Goal: Task Accomplishment & Management: Use online tool/utility

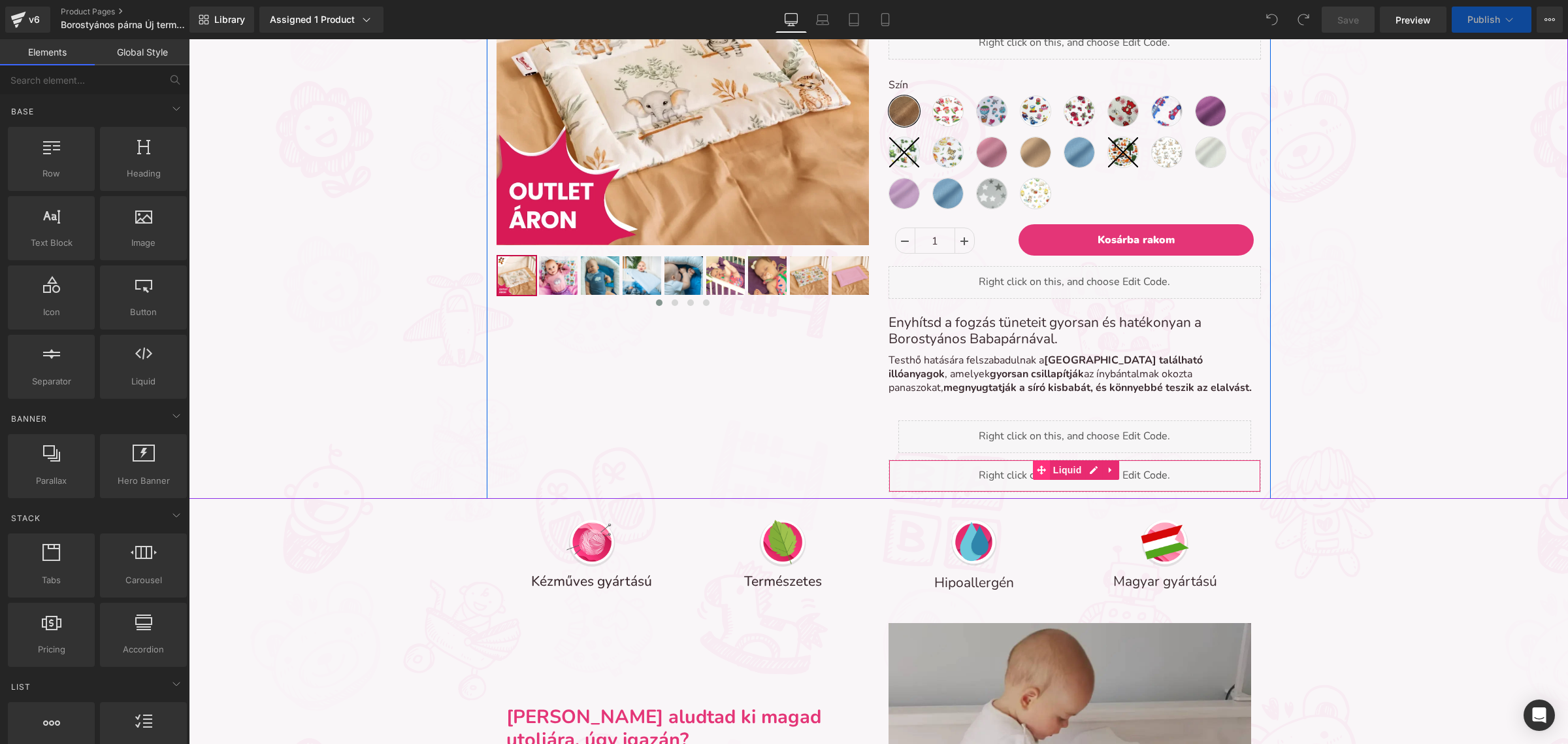
scroll to position [7, 7]
click at [1081, 474] on div "Liquid" at bounding box center [1075, 476] width 372 height 33
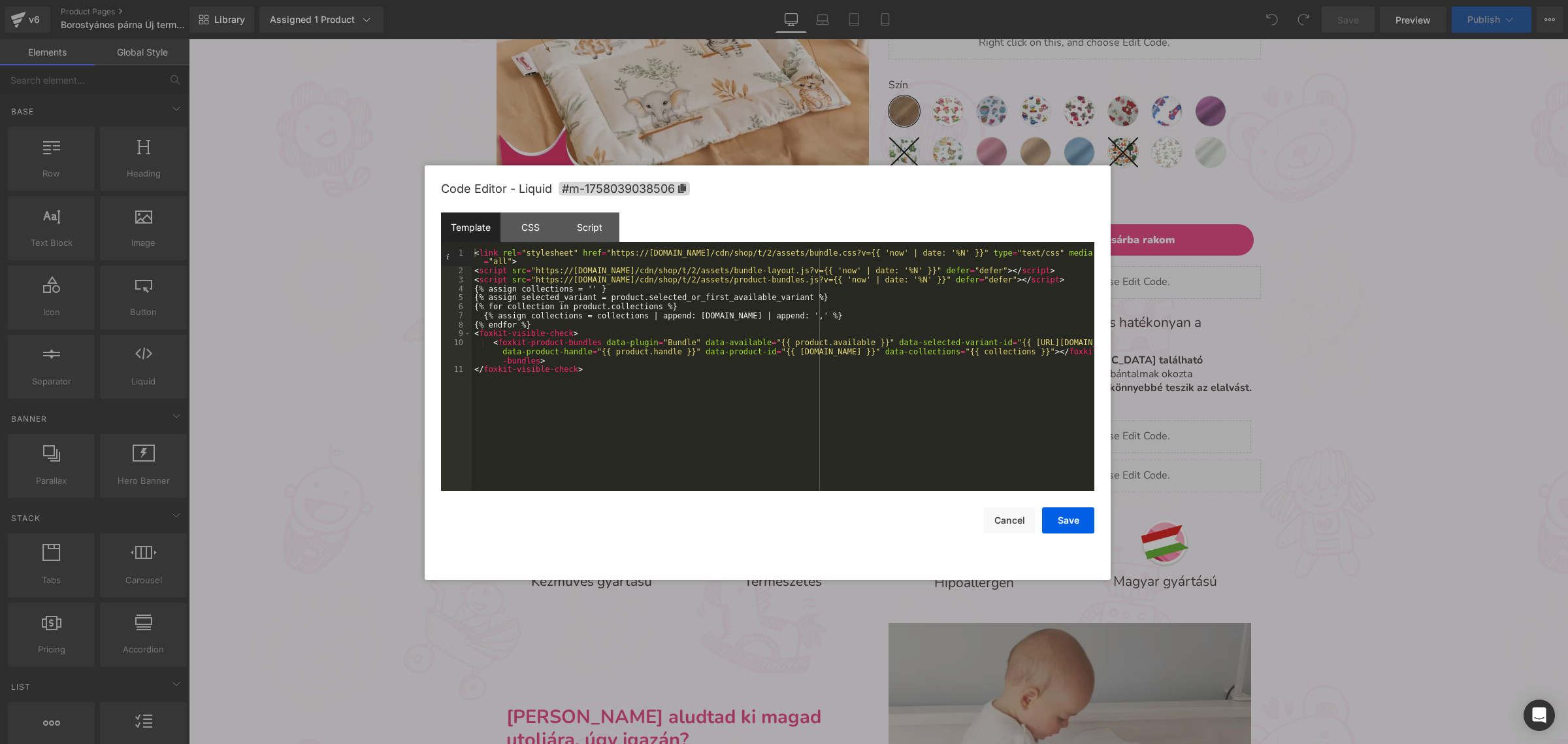
scroll to position [5000, 1367]
click at [920, 379] on div "< link rel = "stylesheet" href = "https://assets-cdn.foxecom.com/cdn/shop/t/2/a…" at bounding box center [783, 383] width 623 height 270
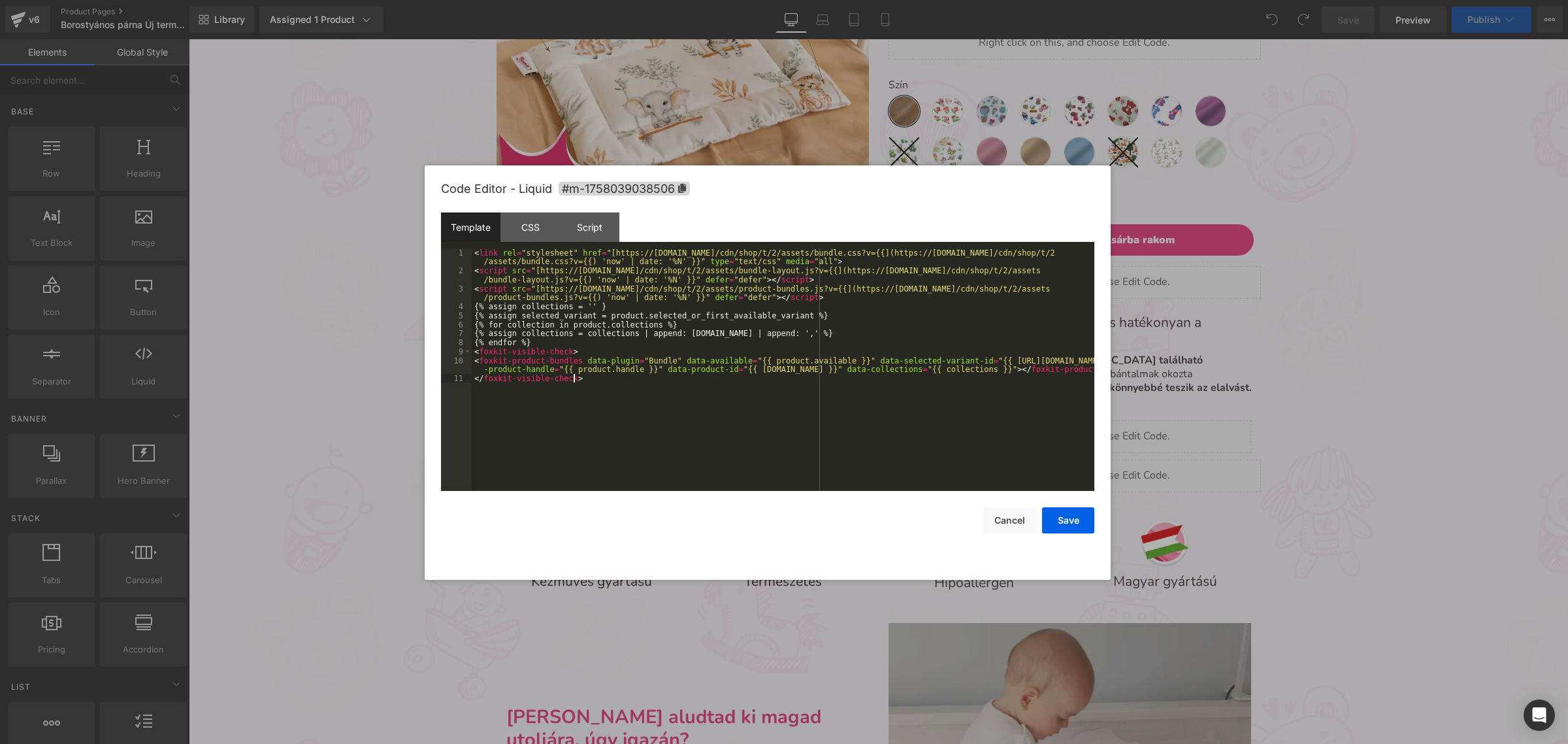
scroll to position [5490, 1367]
click at [1066, 517] on button "Save" at bounding box center [1068, 520] width 52 height 26
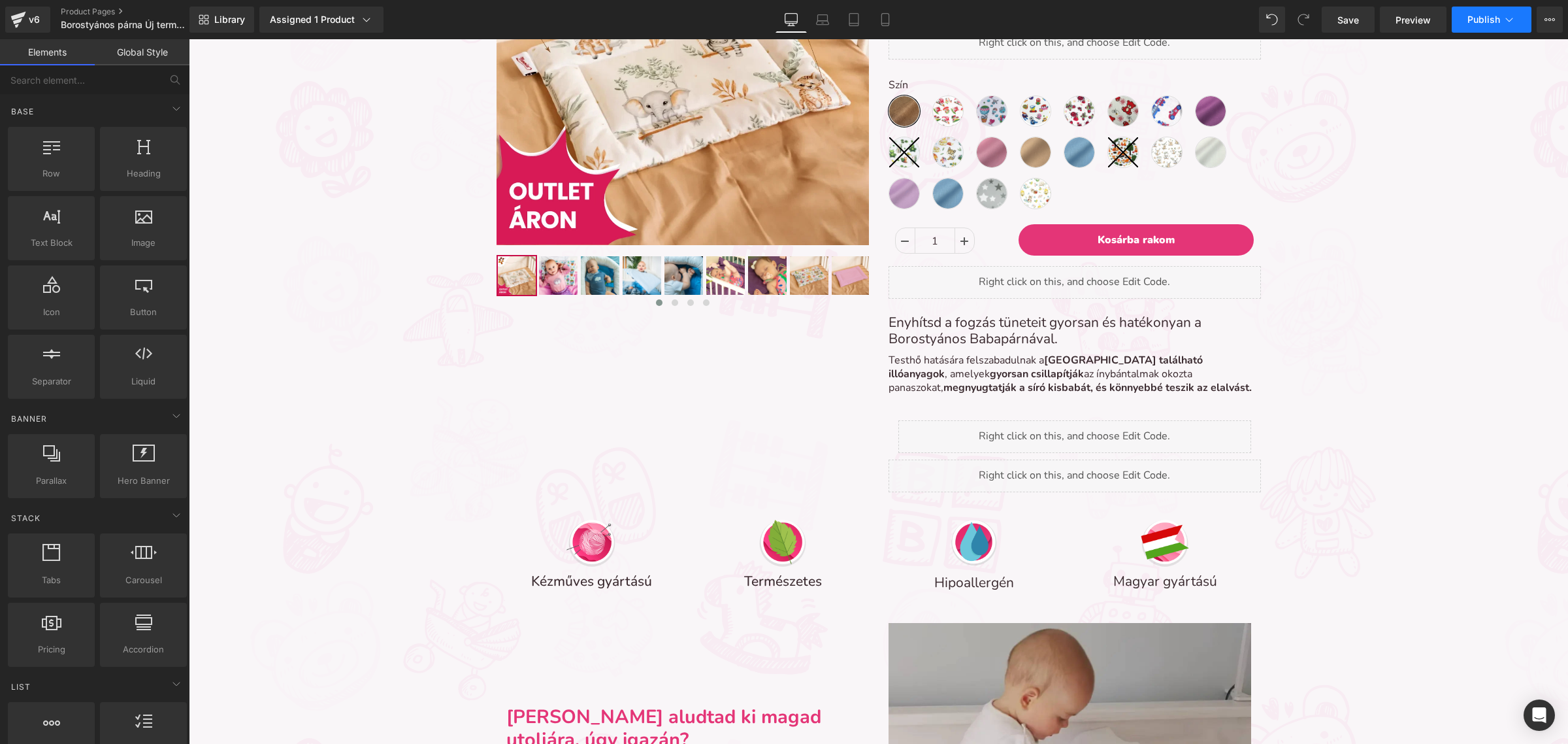
click at [1472, 21] on span "Publish" at bounding box center [1484, 20] width 33 height 10
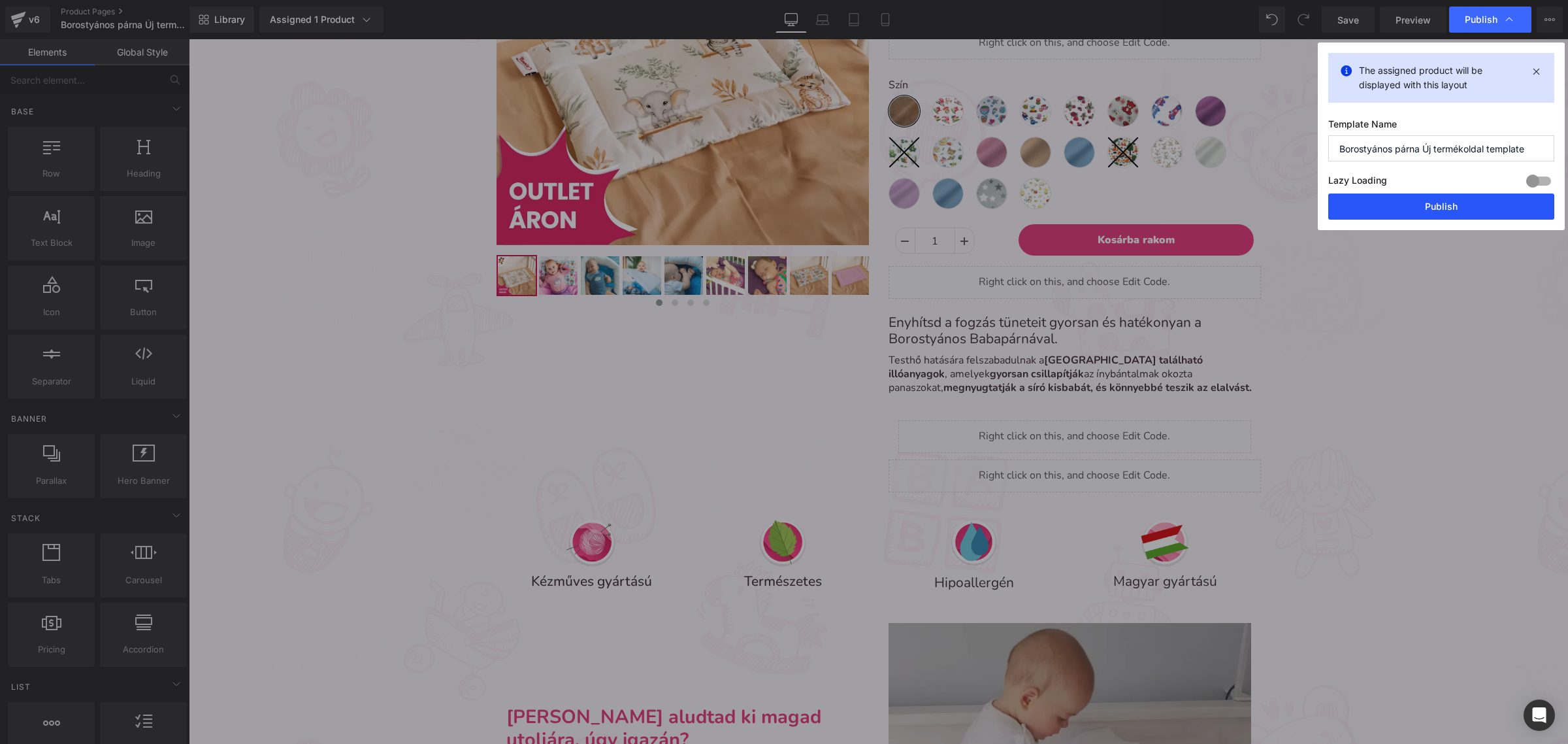
click at [1376, 210] on button "Publish" at bounding box center [1441, 207] width 226 height 26
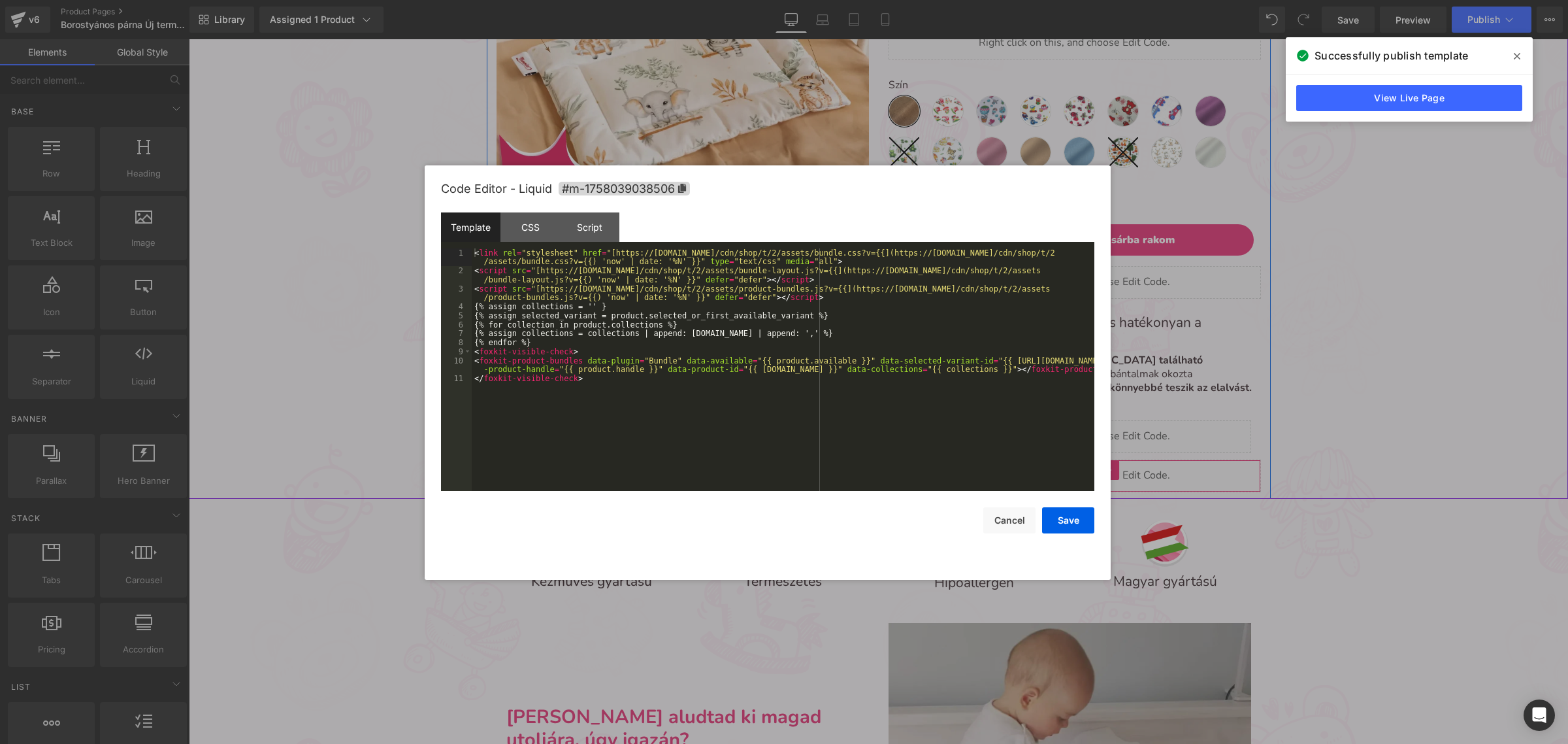
click at [1087, 475] on div "Liquid" at bounding box center [1075, 476] width 372 height 33
click at [995, 415] on div "< link rel = "stylesheet" href = "[https://assets-cdn.foxecom.com/cdn/shop/t/2/…" at bounding box center [783, 383] width 623 height 270
click at [528, 253] on div "< link rel = "stylesheet" href = "[https://assets-cdn.foxecom.com/cdn/shop/t/2/…" at bounding box center [783, 383] width 623 height 270
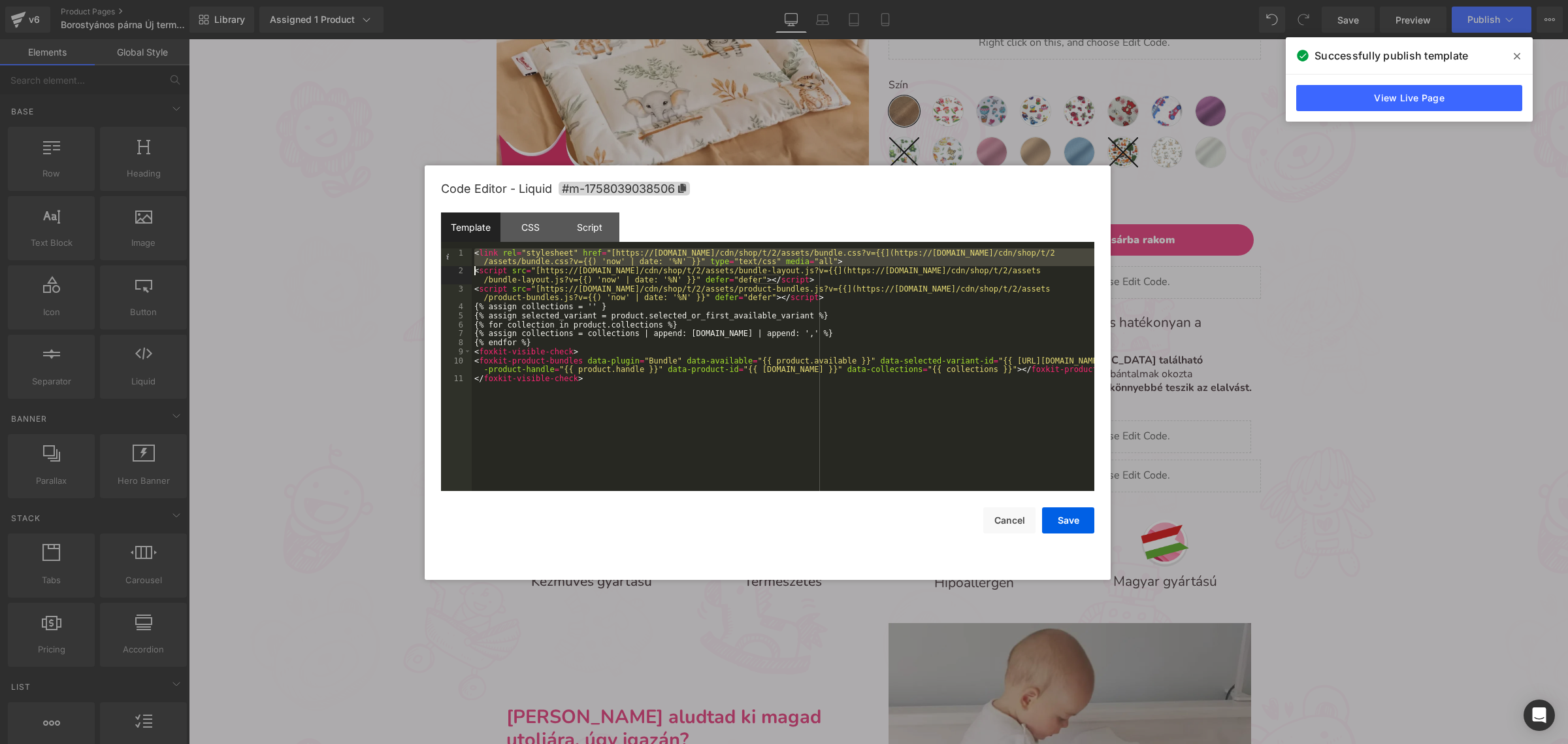
click at [528, 253] on div "< link rel = "stylesheet" href = "[https://assets-cdn.foxecom.com/cdn/shop/t/2/…" at bounding box center [783, 383] width 623 height 270
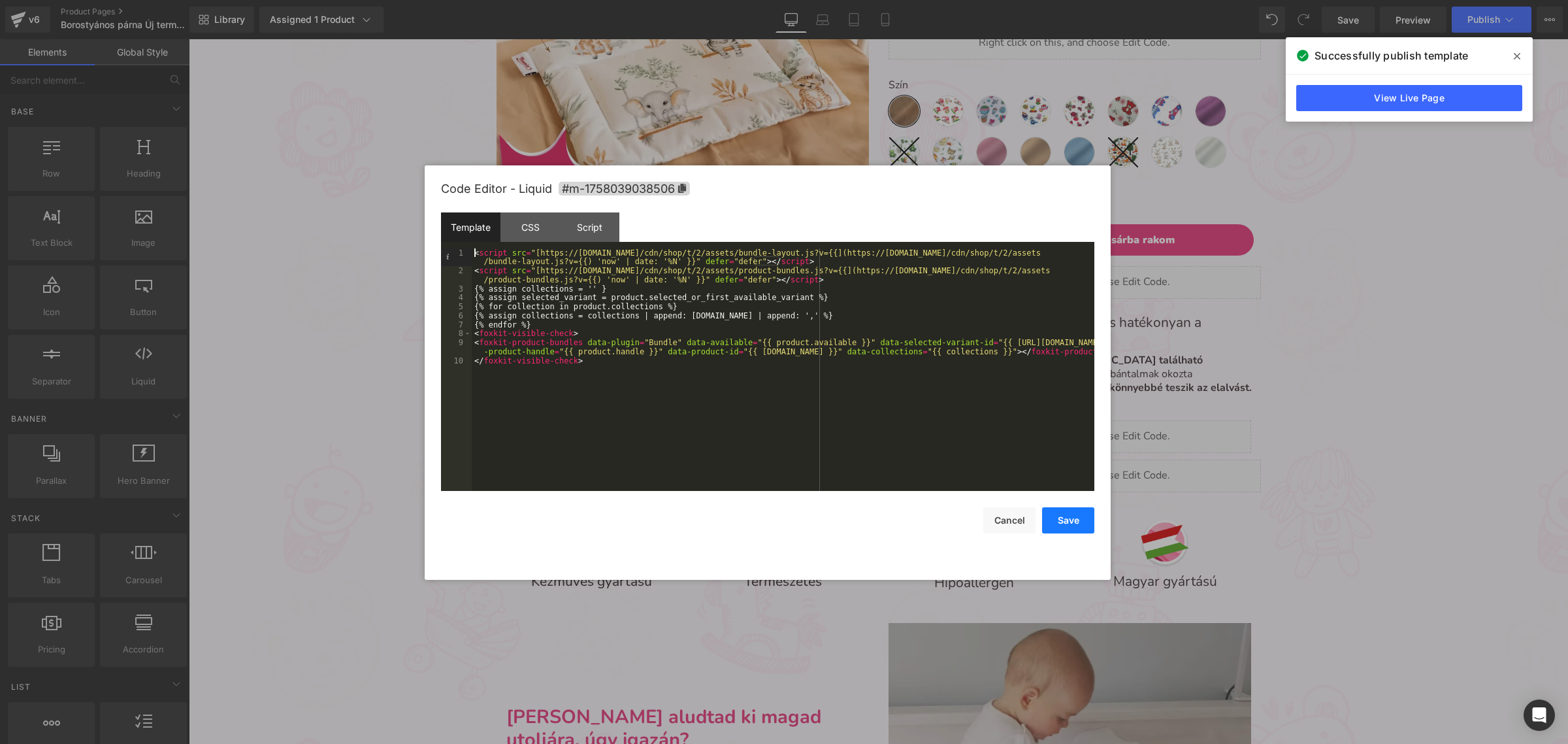
click at [1079, 526] on button "Save" at bounding box center [1068, 520] width 52 height 26
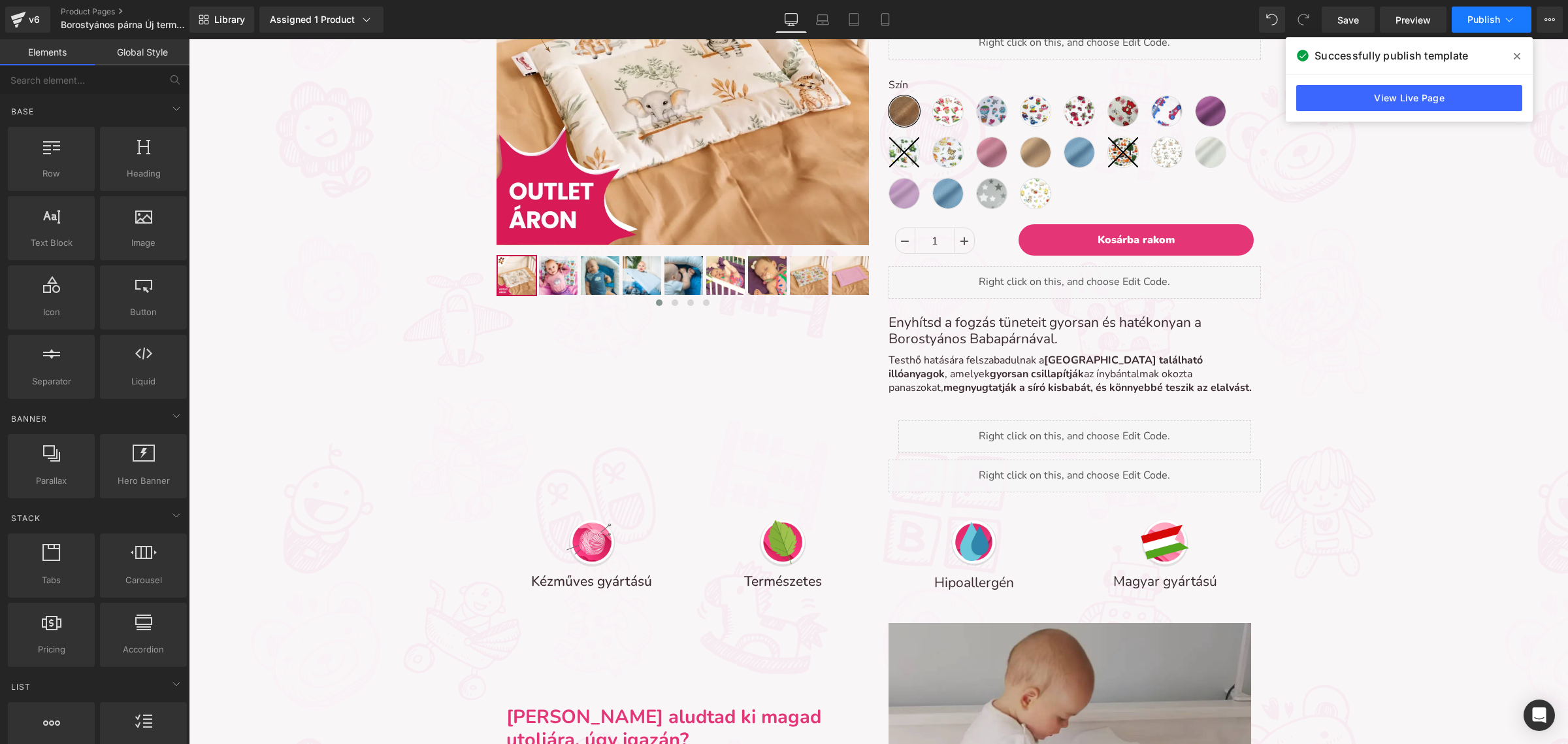
click at [1460, 15] on button "Publish" at bounding box center [1492, 20] width 80 height 26
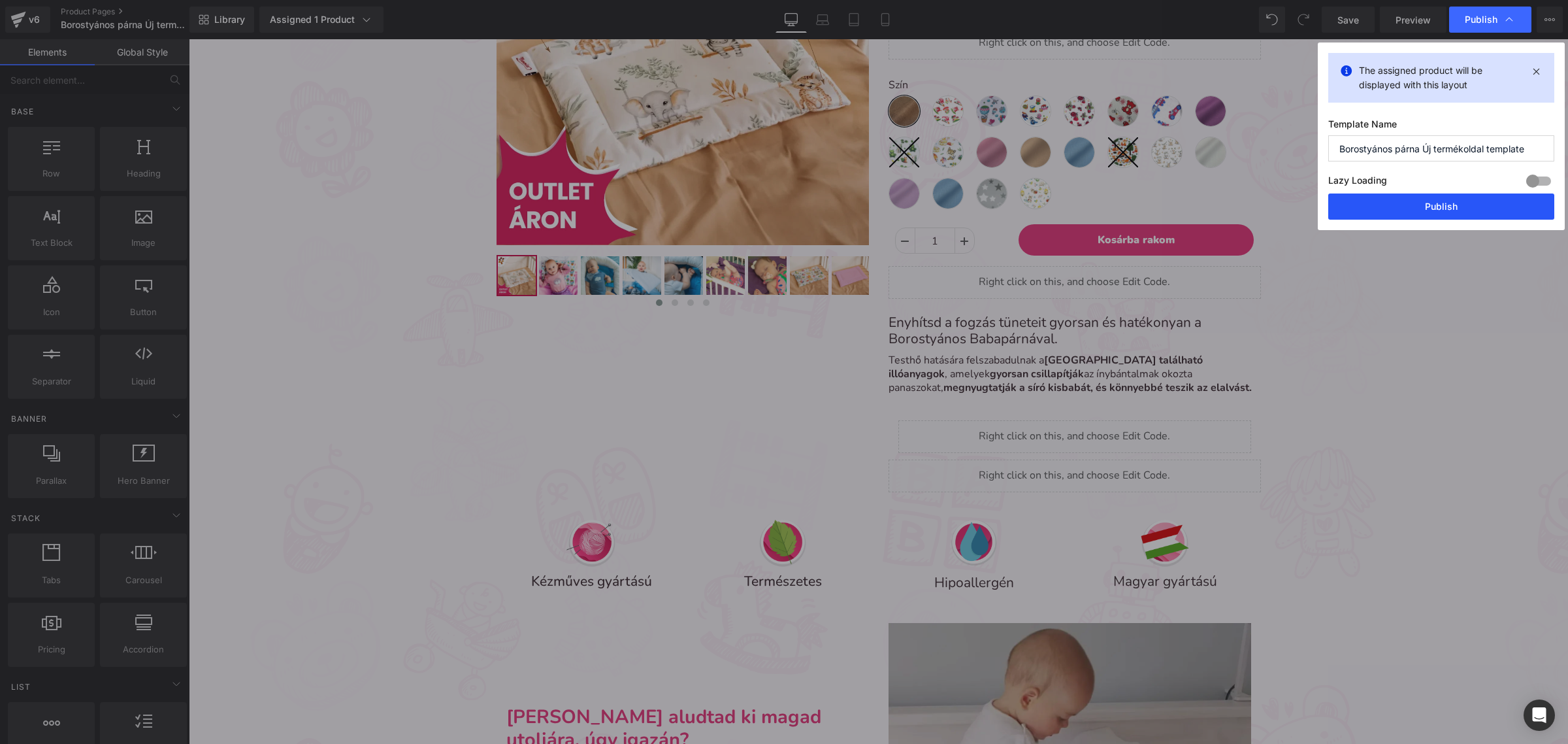
click at [1364, 205] on button "Publish" at bounding box center [1441, 207] width 226 height 26
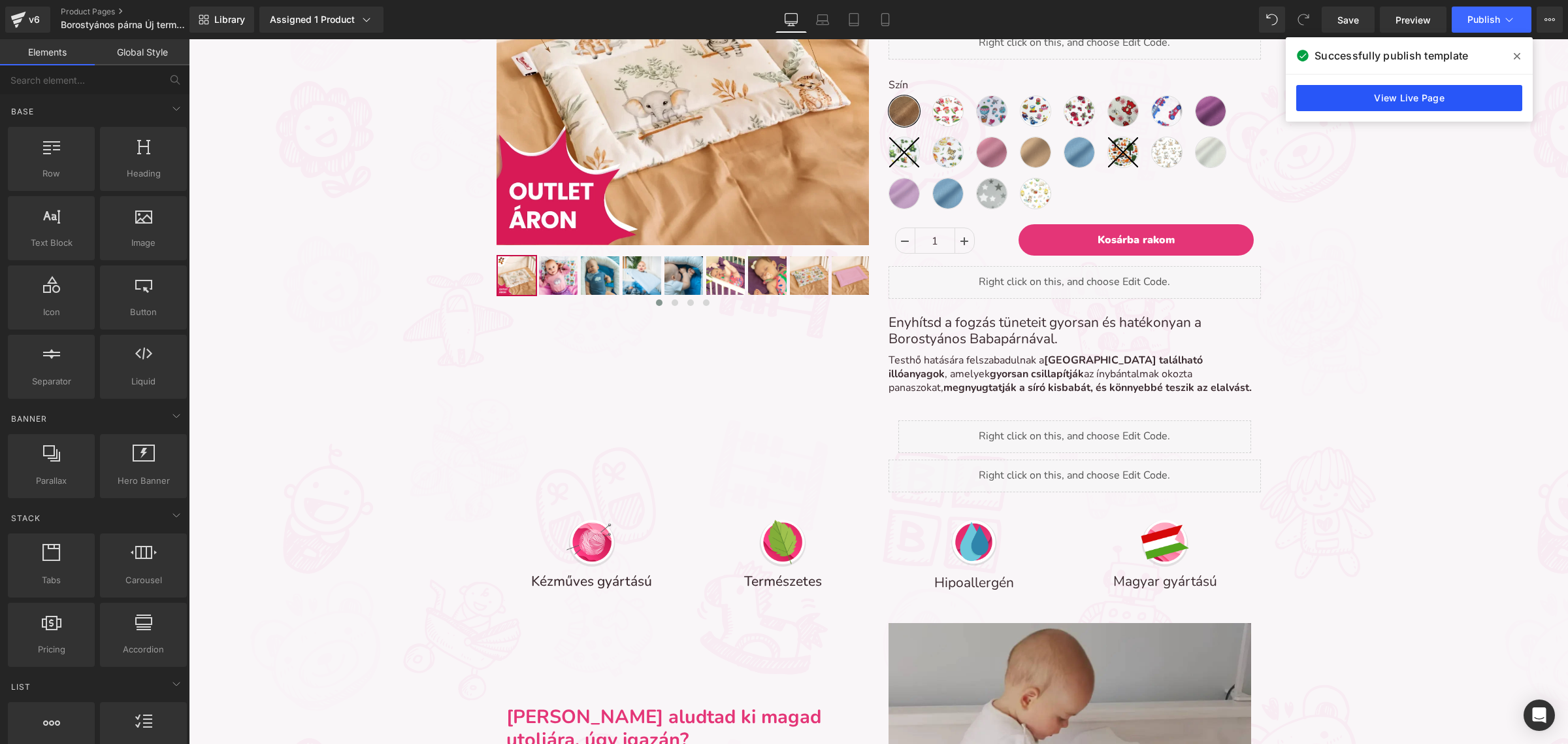
click at [1403, 87] on link "View Live Page" at bounding box center [1409, 98] width 226 height 26
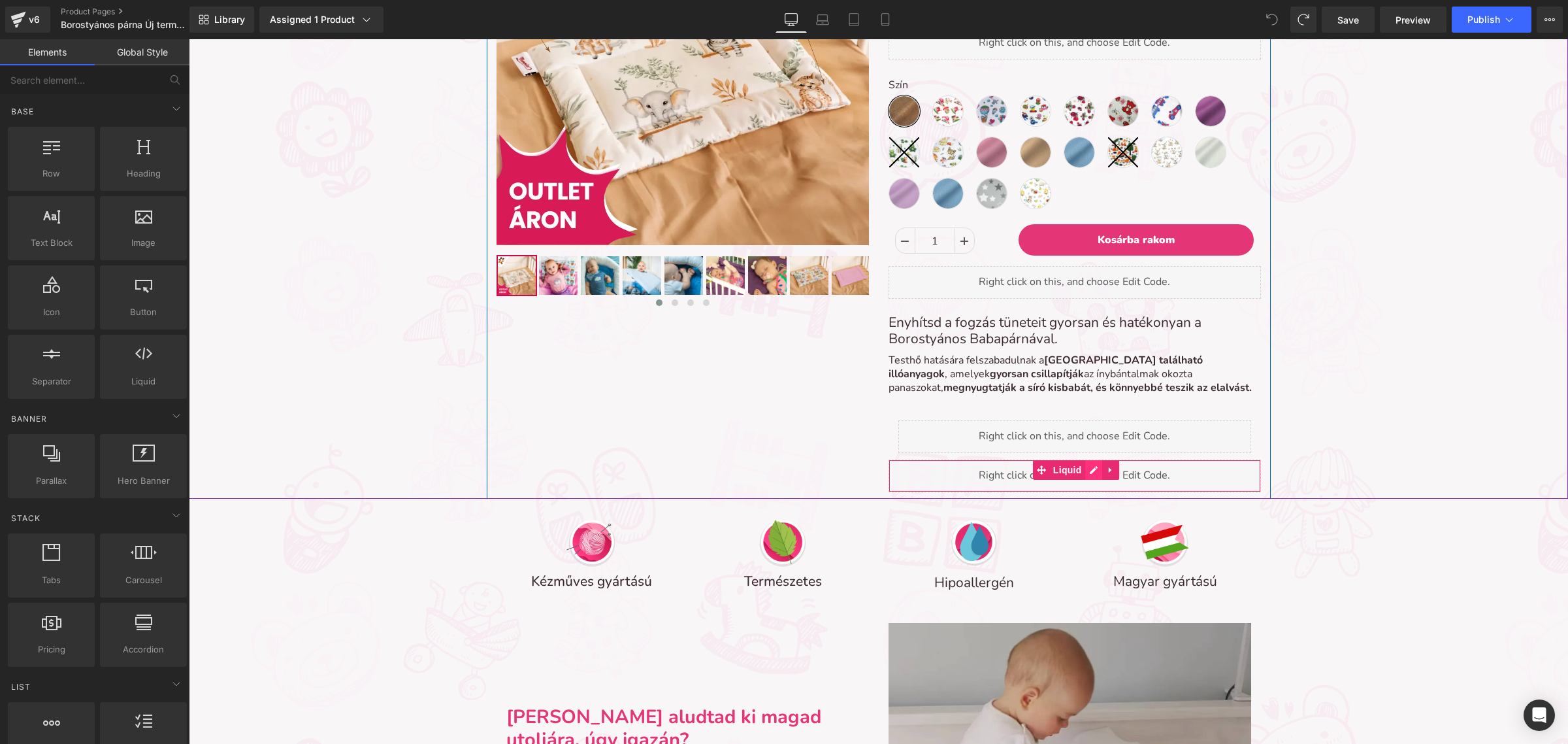
click at [1087, 471] on div "Liquid" at bounding box center [1075, 476] width 372 height 33
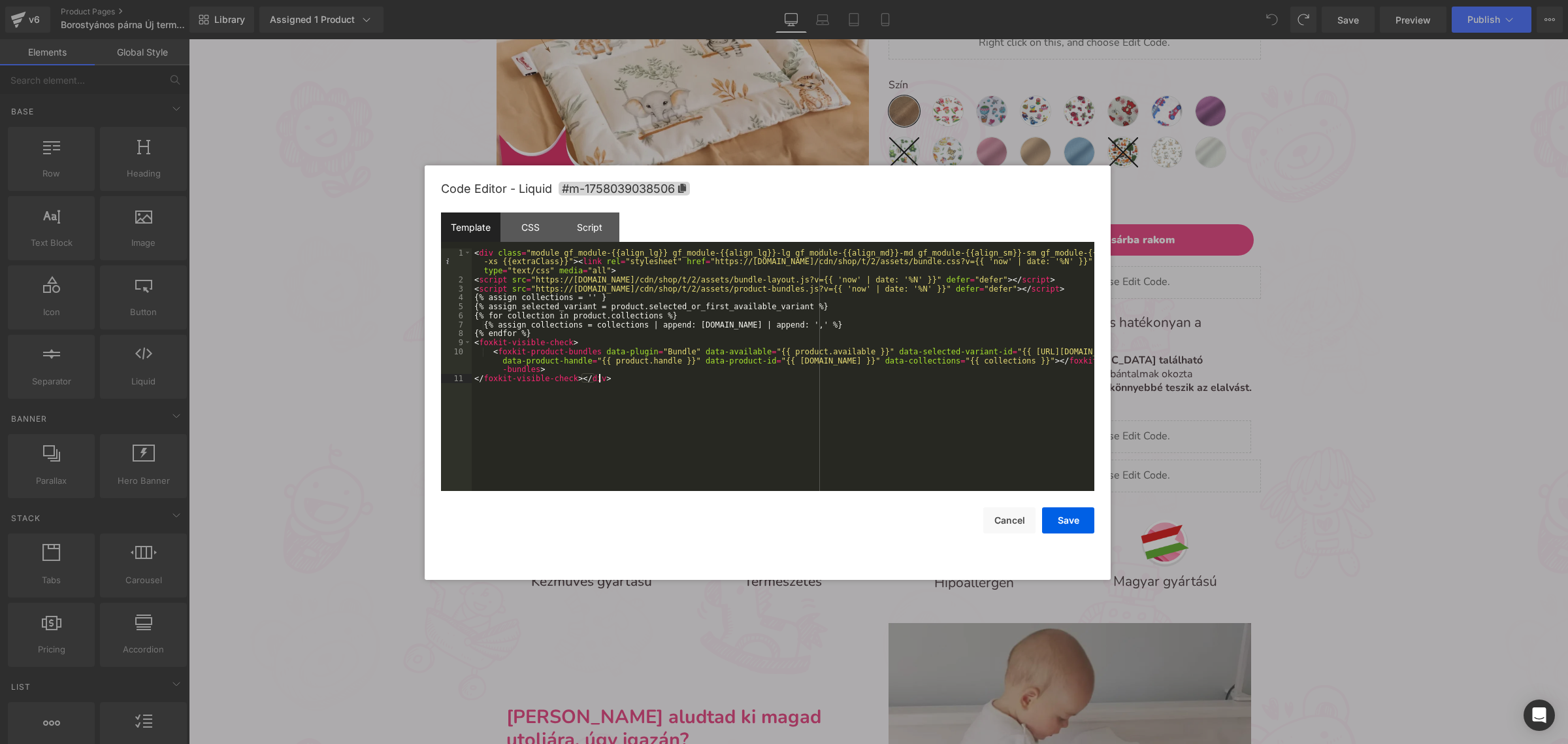
click at [899, 413] on div "< div class = "module gf_module-{{align_lg}} gf_module-{{align_lg}}-lg gf_modul…" at bounding box center [783, 388] width 623 height 279
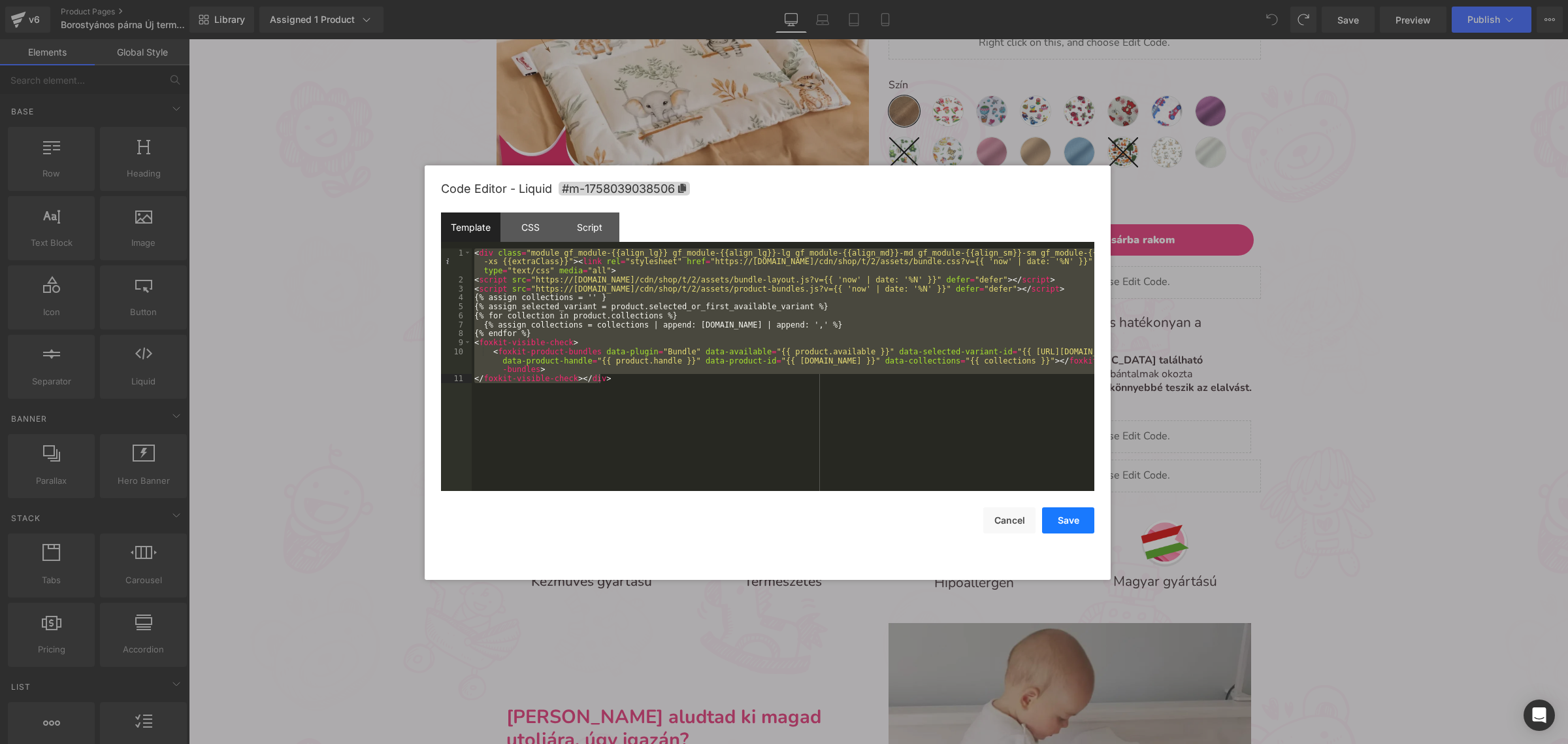
click at [1057, 523] on button "Save" at bounding box center [1068, 520] width 52 height 26
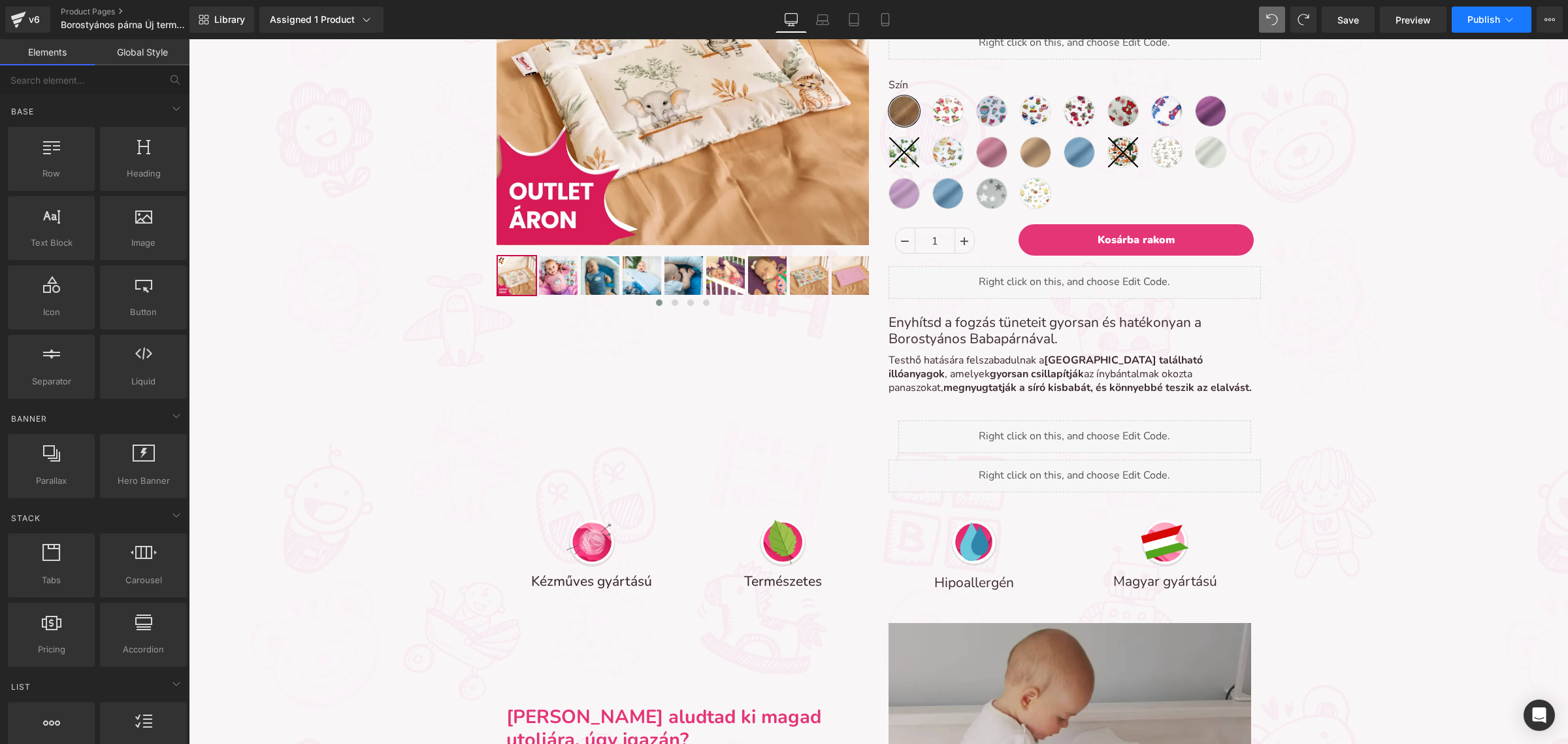
click at [1471, 21] on span "Publish" at bounding box center [1484, 20] width 33 height 10
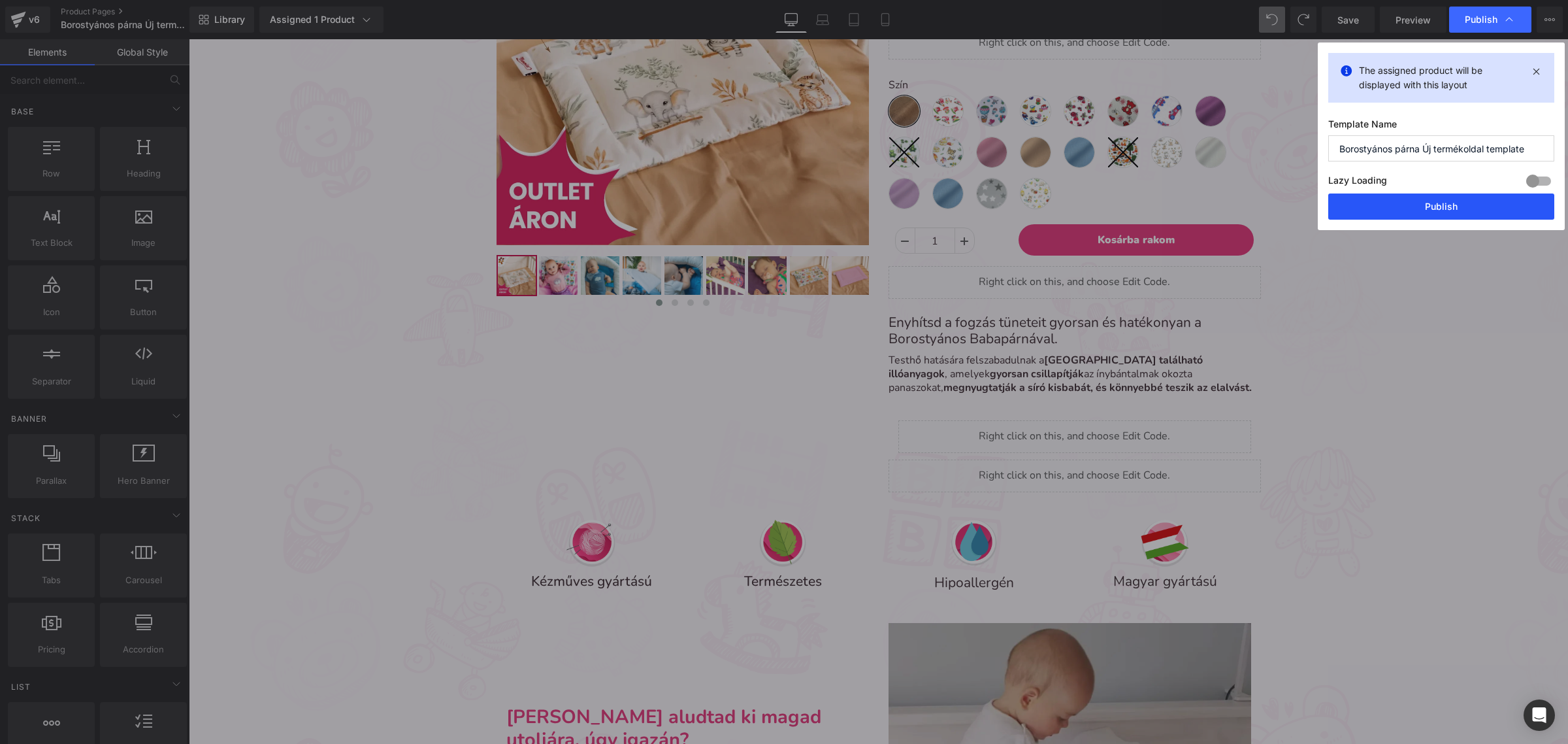
drag, startPoint x: 1391, startPoint y: 202, endPoint x: 1199, endPoint y: 144, distance: 200.6
click at [1391, 202] on button "Publish" at bounding box center [1441, 207] width 226 height 26
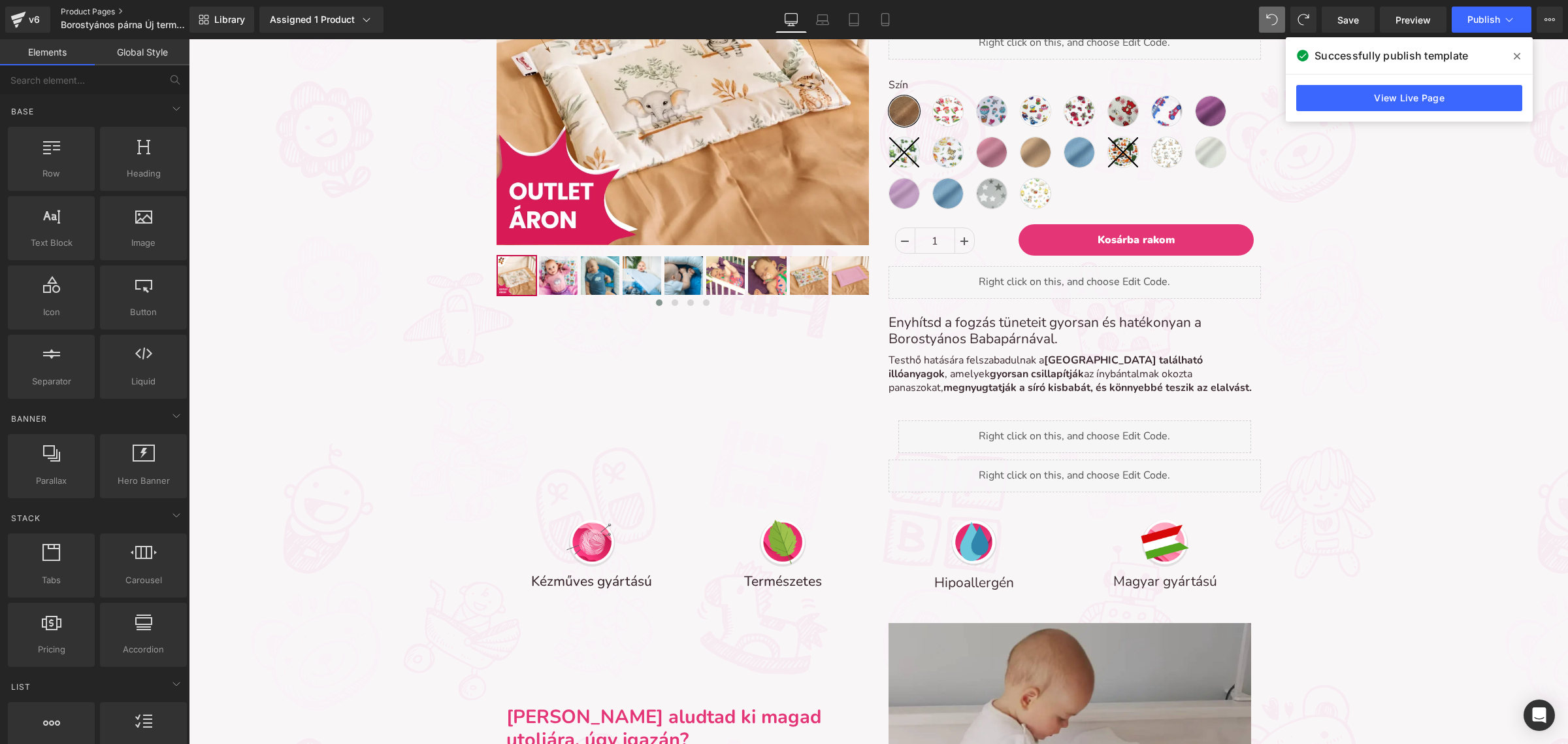
click at [110, 8] on link "Product Pages" at bounding box center [136, 12] width 150 height 10
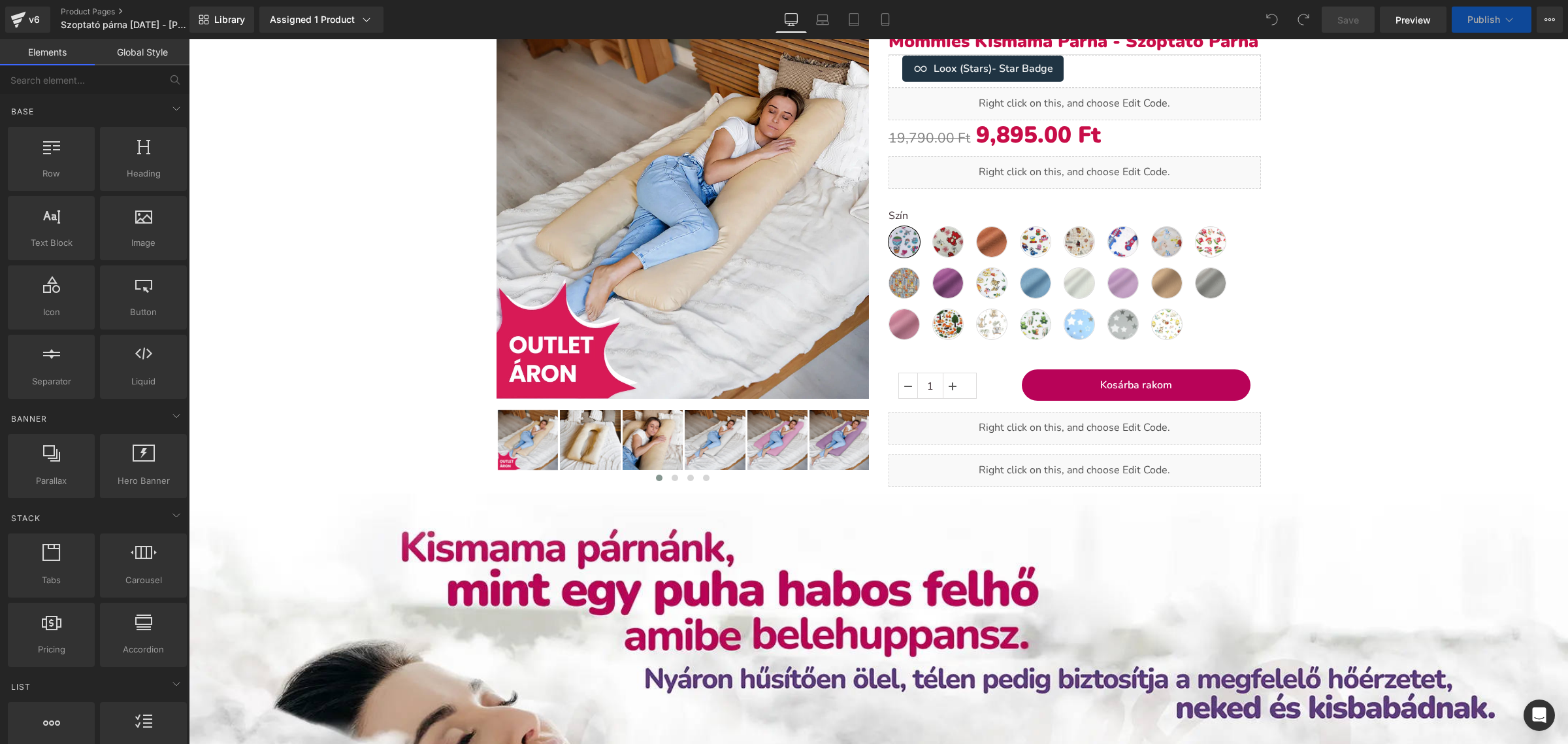
scroll to position [245, 0]
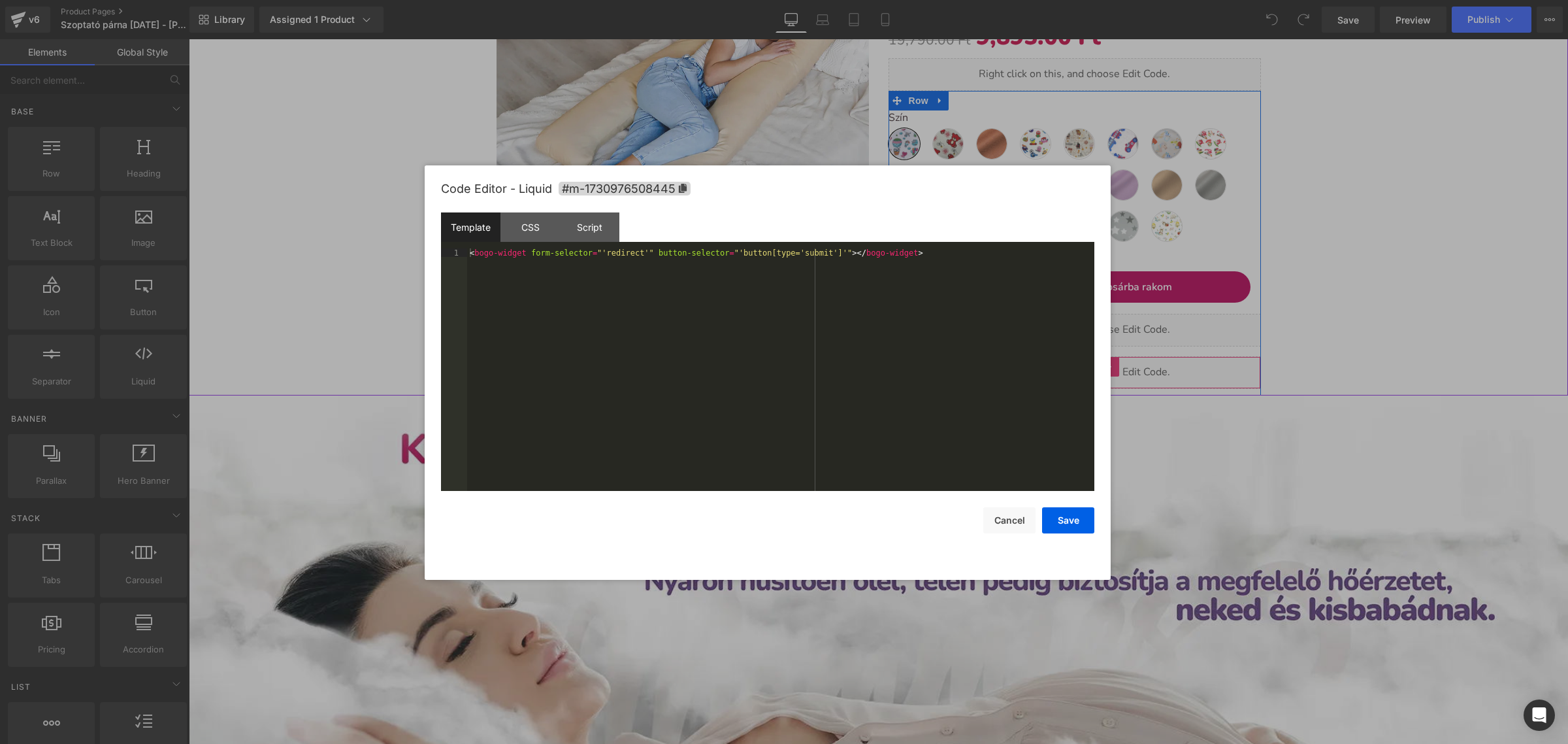
click at [1081, 369] on div "Liquid" at bounding box center [1075, 372] width 372 height 33
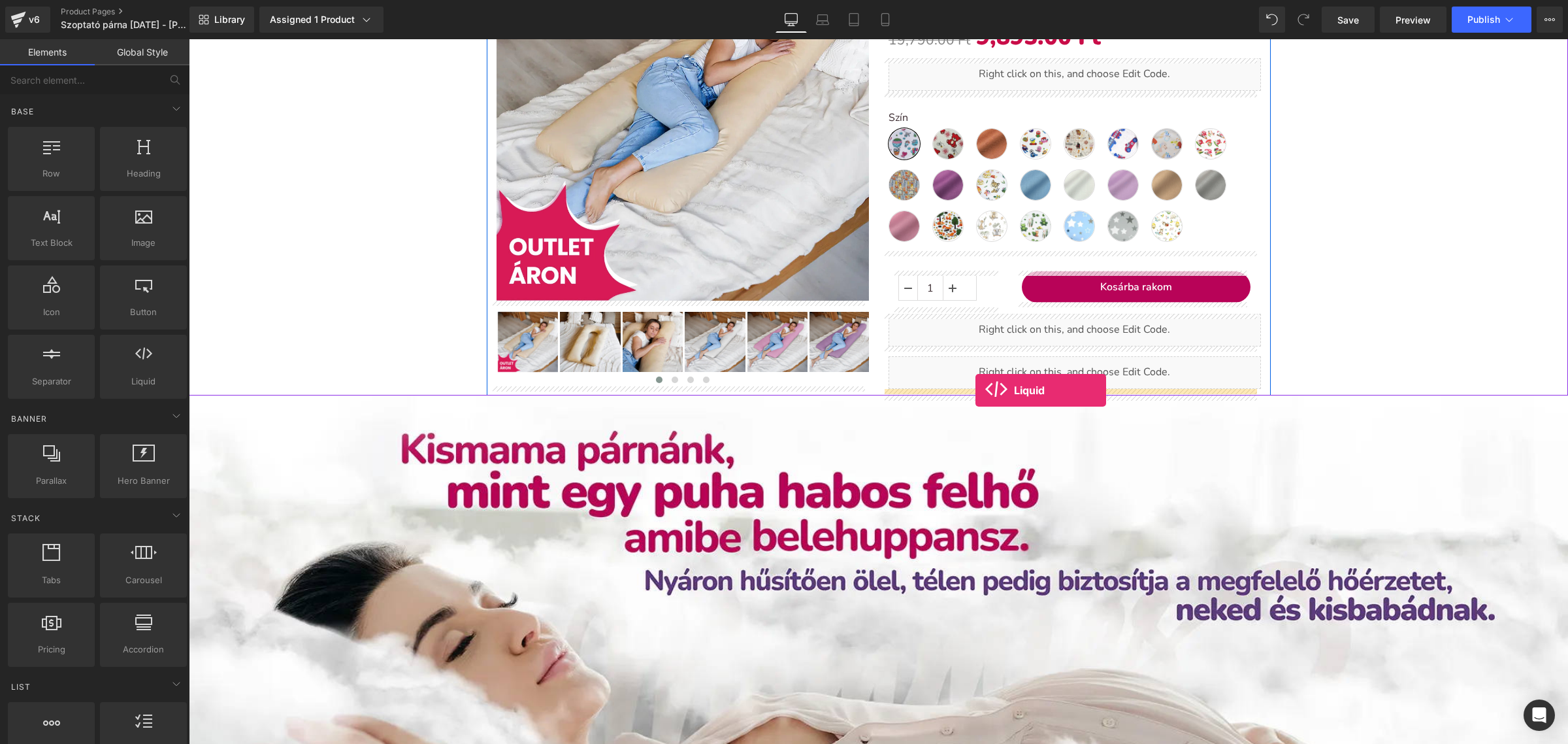
drag, startPoint x: 318, startPoint y: 408, endPoint x: 976, endPoint y: 390, distance: 658.2
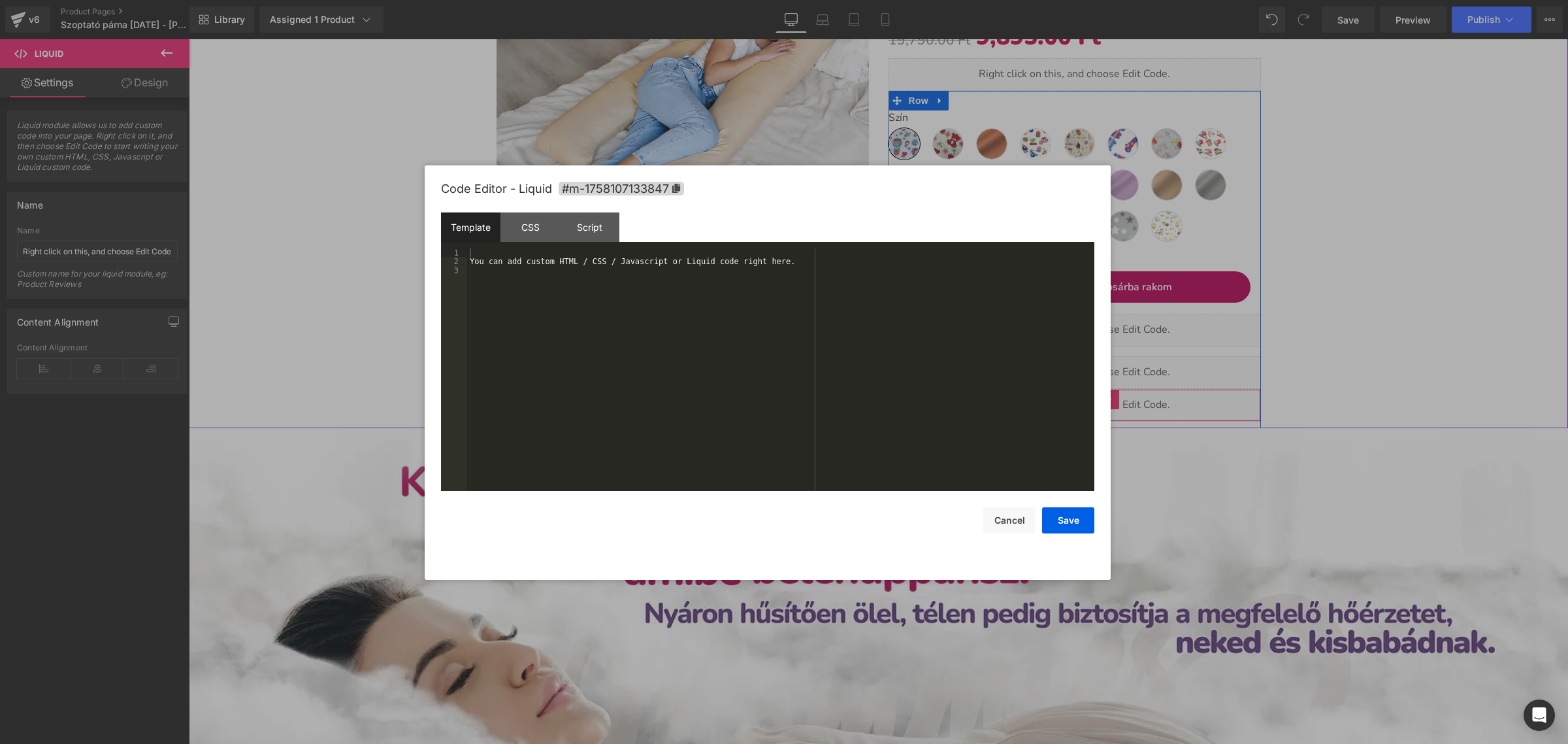
click at [1085, 401] on link at bounding box center [1093, 399] width 17 height 20
click at [862, 380] on div "You can add custom HTML / CSS / Javascript or Liquid code right here." at bounding box center [781, 379] width 627 height 261
drag, startPoint x: 1072, startPoint y: 521, endPoint x: 1001, endPoint y: 512, distance: 71.6
click at [1065, 520] on button "Save" at bounding box center [1068, 520] width 52 height 26
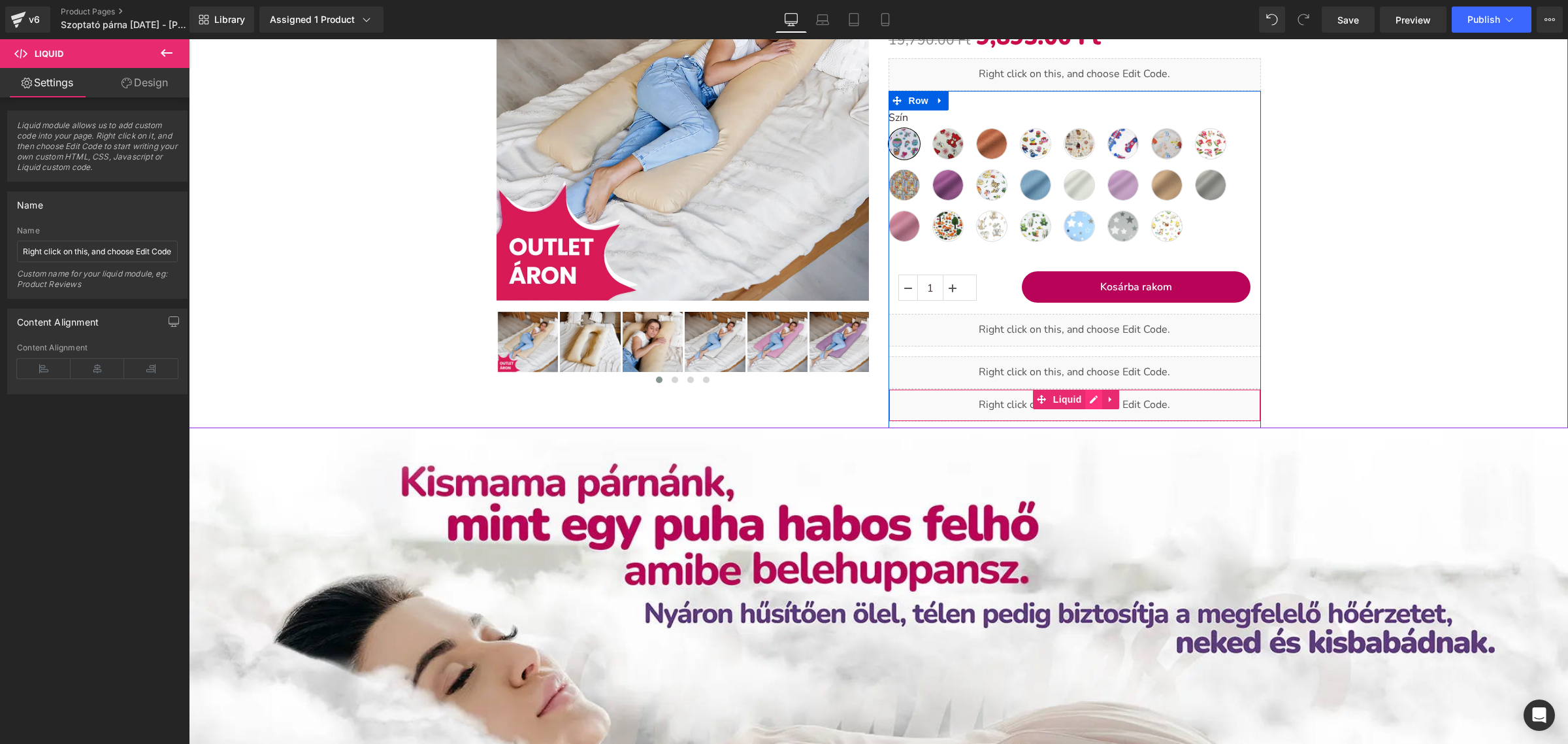
click at [1090, 401] on div "Liquid" at bounding box center [1075, 405] width 372 height 33
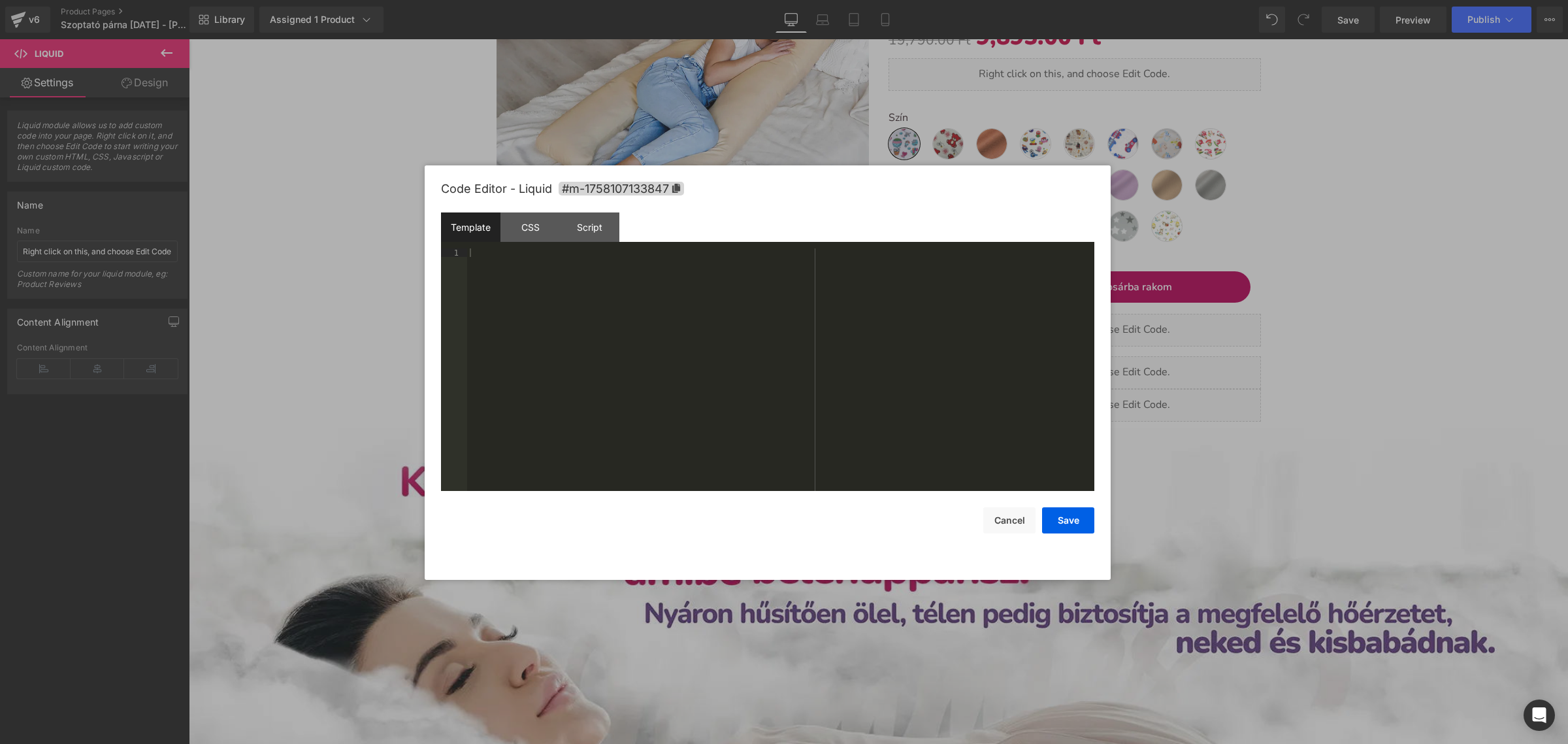
click at [994, 396] on div at bounding box center [781, 379] width 627 height 261
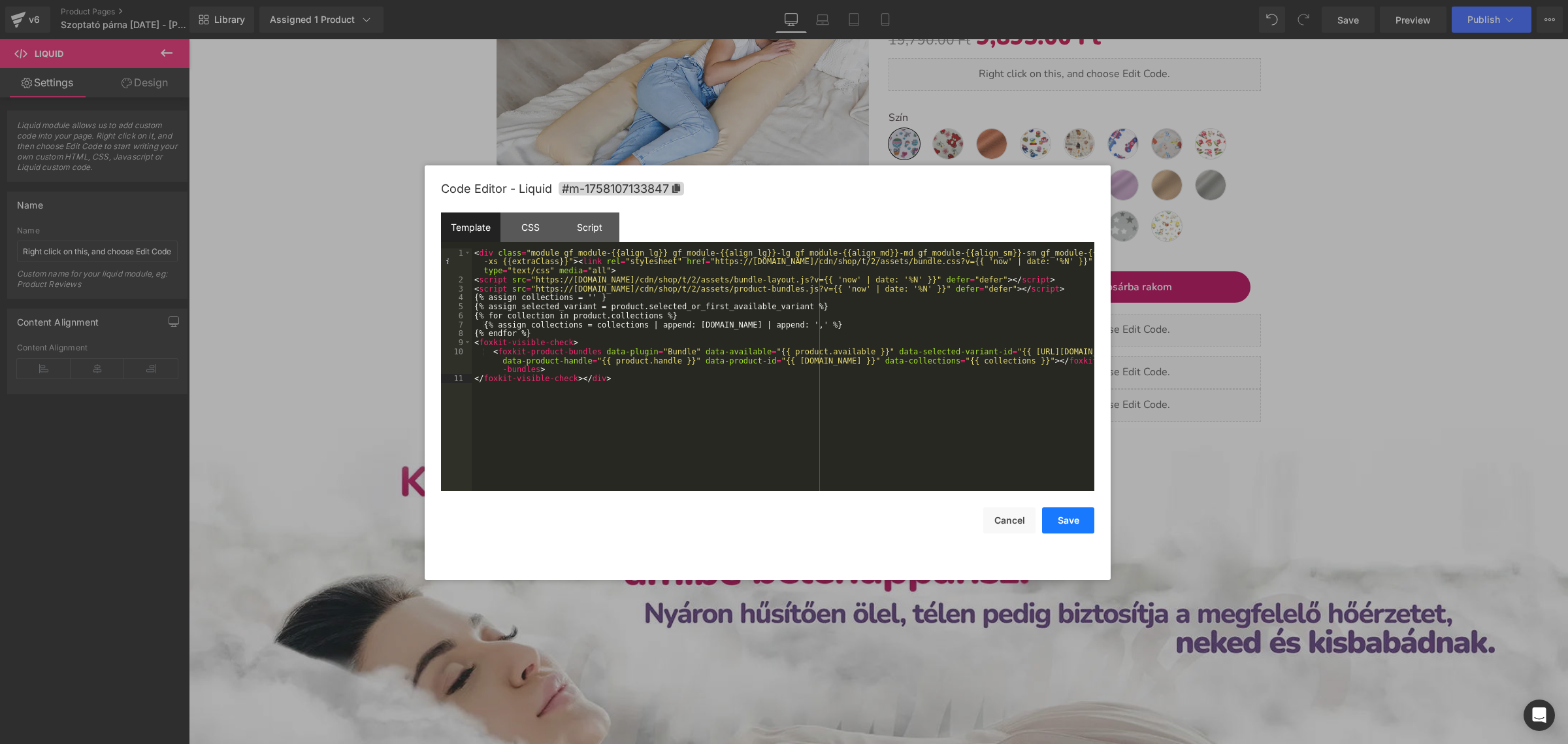
click at [1075, 517] on button "Save" at bounding box center [1068, 520] width 52 height 26
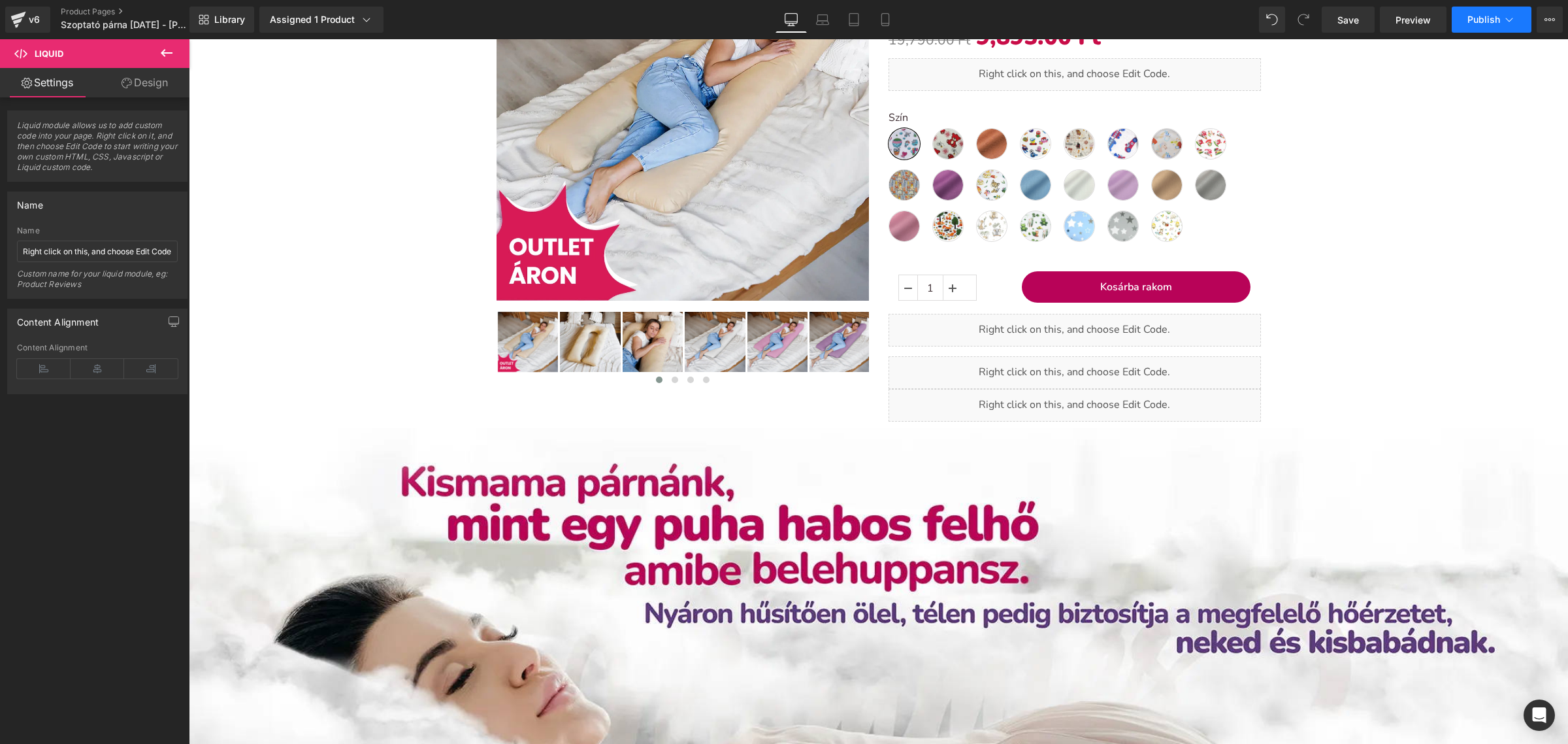
click at [1502, 14] on button "Publish" at bounding box center [1492, 20] width 80 height 26
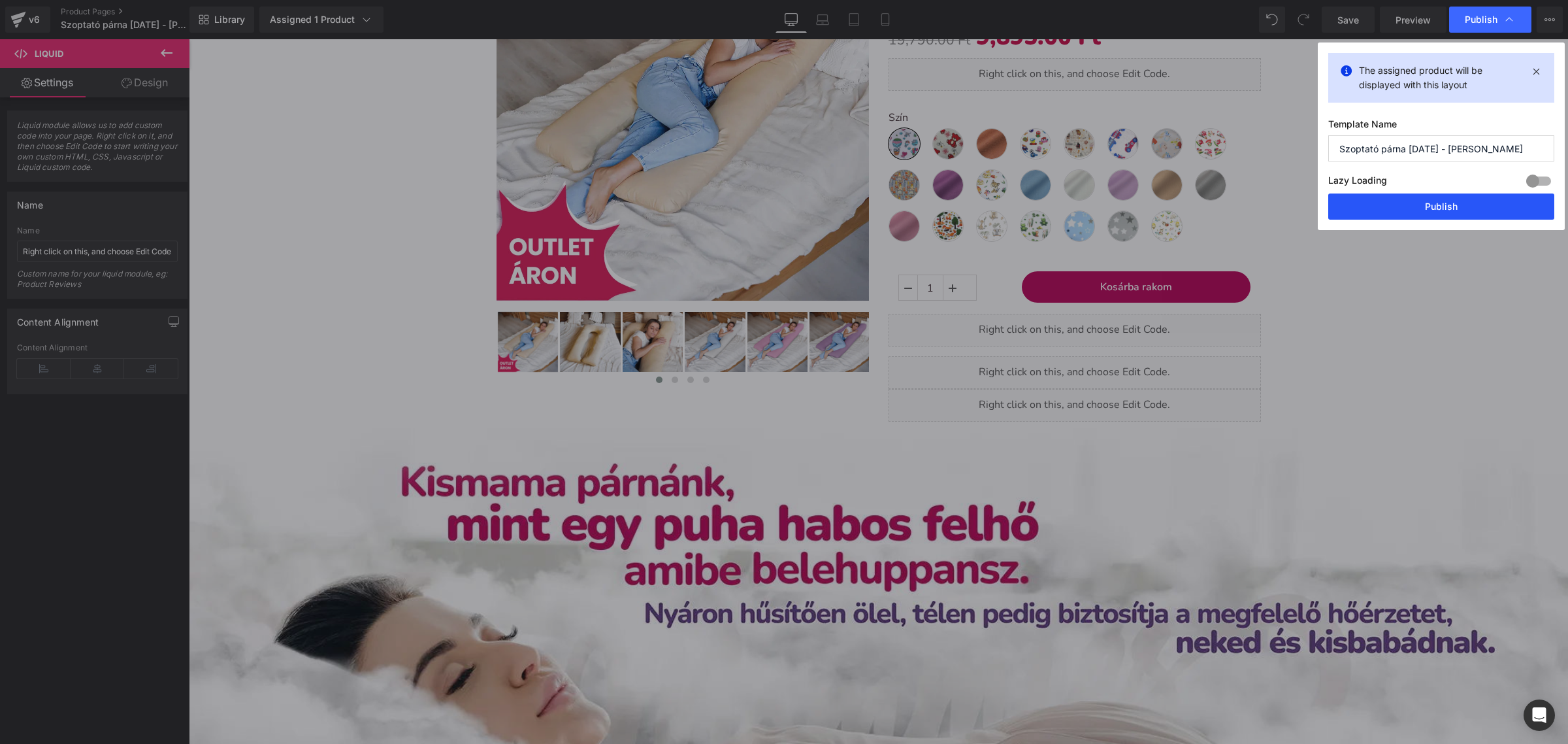
click at [1415, 209] on button "Publish" at bounding box center [1441, 207] width 226 height 26
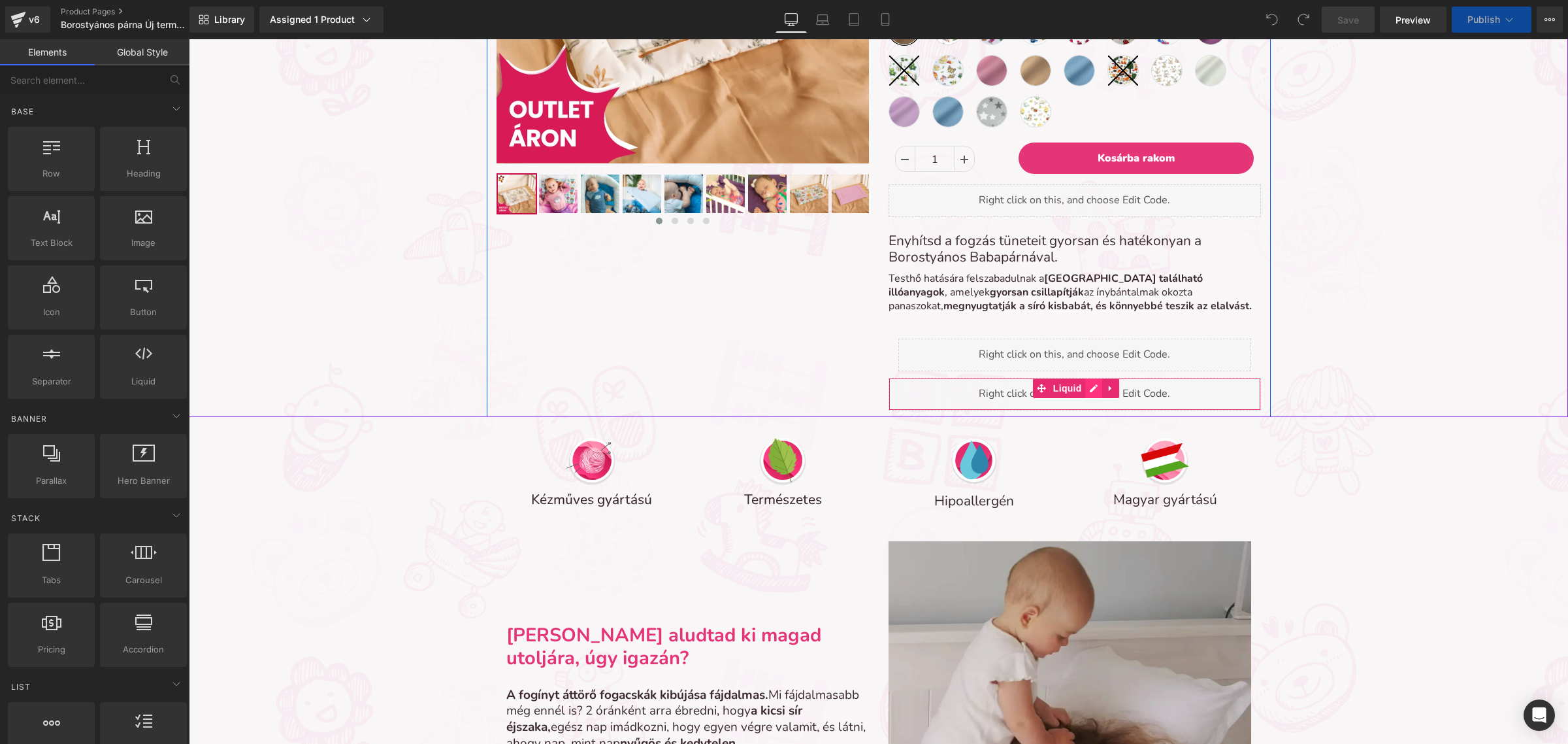
scroll to position [7, 7]
click at [1083, 392] on div "Liquid" at bounding box center [1075, 394] width 372 height 33
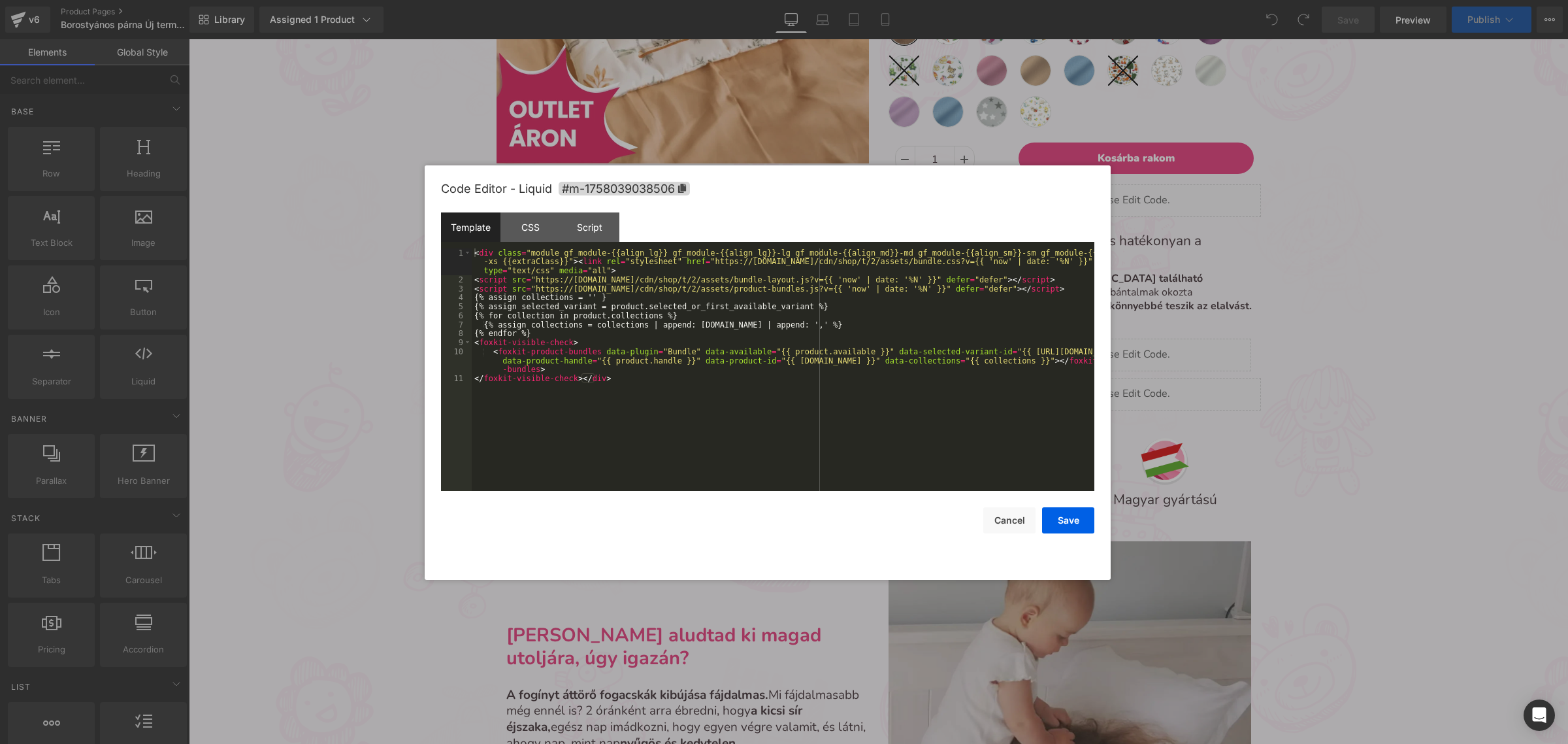
click at [995, 390] on div "< div class = "module gf_module-{{align_lg}} gf_module-{{align_lg}}-lg gf_modul…" at bounding box center [783, 388] width 623 height 279
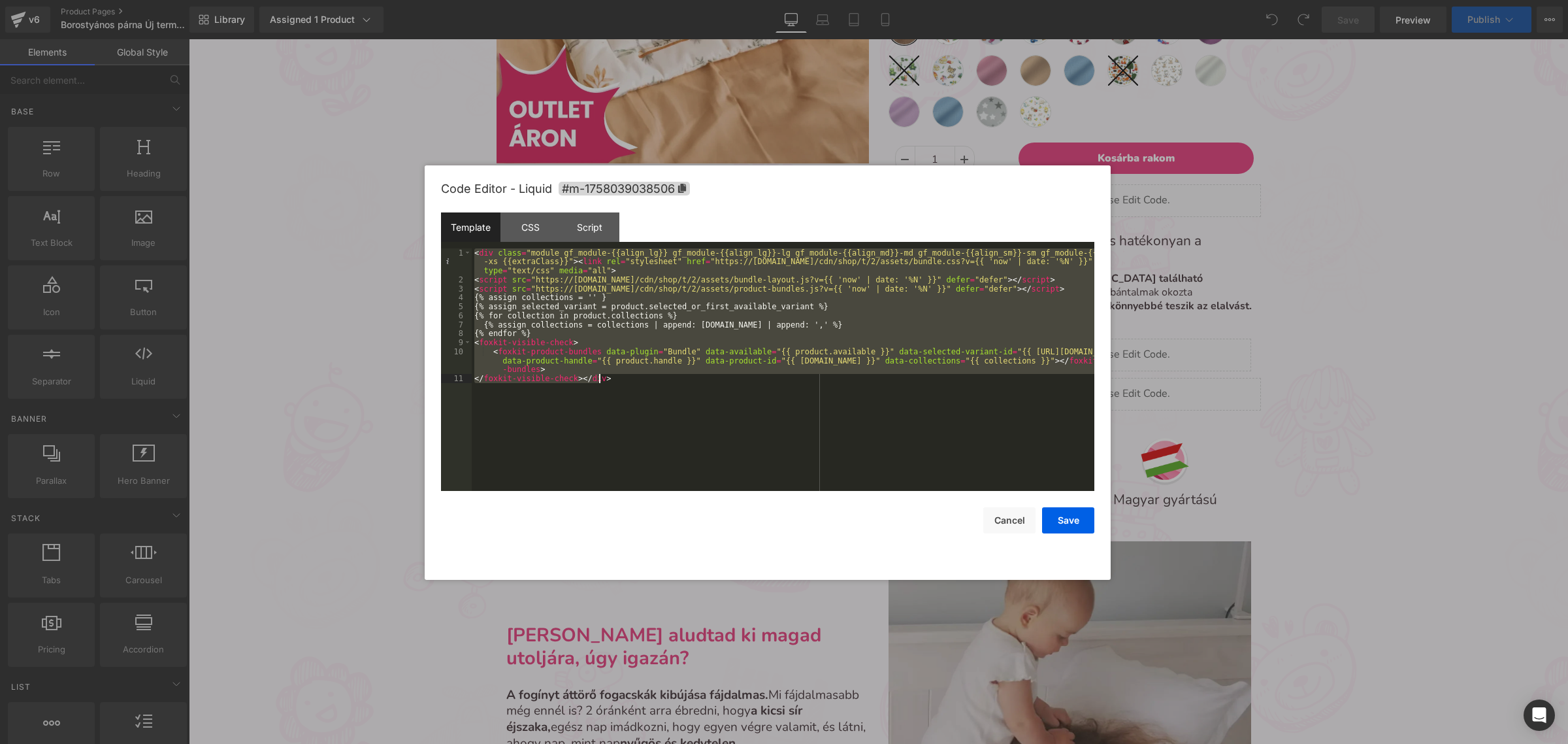
scroll to position [5490, 1367]
click at [1075, 523] on button "Save" at bounding box center [1068, 520] width 52 height 26
